Goal: Check status: Check status

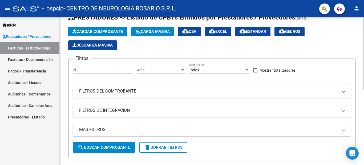
scroll to position [27, 0]
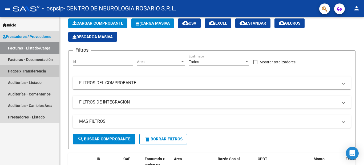
click at [39, 72] on link "Pagos x Transferencia" at bounding box center [29, 70] width 59 height 11
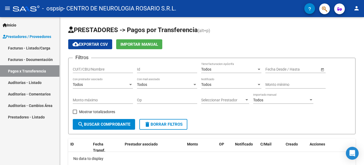
click at [25, 49] on link "Facturas - Listado/Carga" at bounding box center [29, 47] width 59 height 11
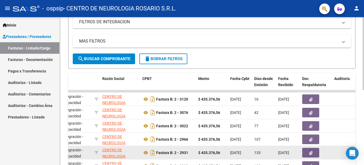
scroll to position [98, 0]
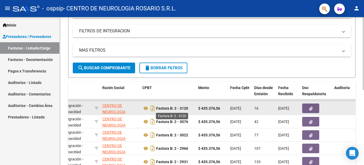
drag, startPoint x: 190, startPoint y: 107, endPoint x: 175, endPoint y: 108, distance: 14.9
click at [175, 108] on div "Factura B: 2 - 3120" at bounding box center [168, 108] width 52 height 9
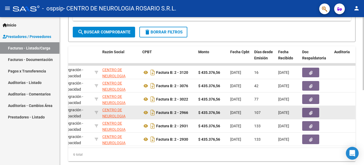
scroll to position [151, 0]
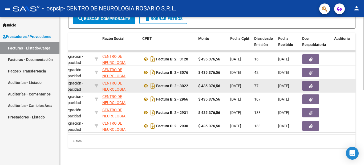
click at [181, 86] on datatable-body-cell "Factura B: 2 - 3022" at bounding box center [168, 85] width 56 height 13
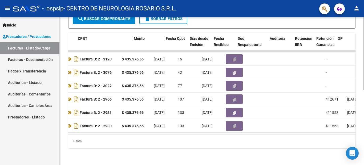
scroll to position [0, 180]
